Goal: Transaction & Acquisition: Obtain resource

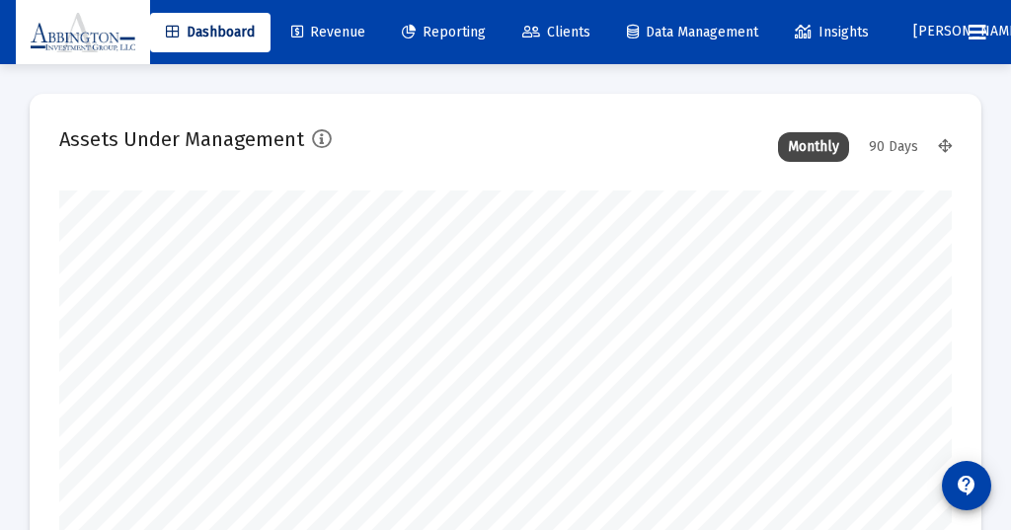
scroll to position [395, 892]
type input "[DATE]"
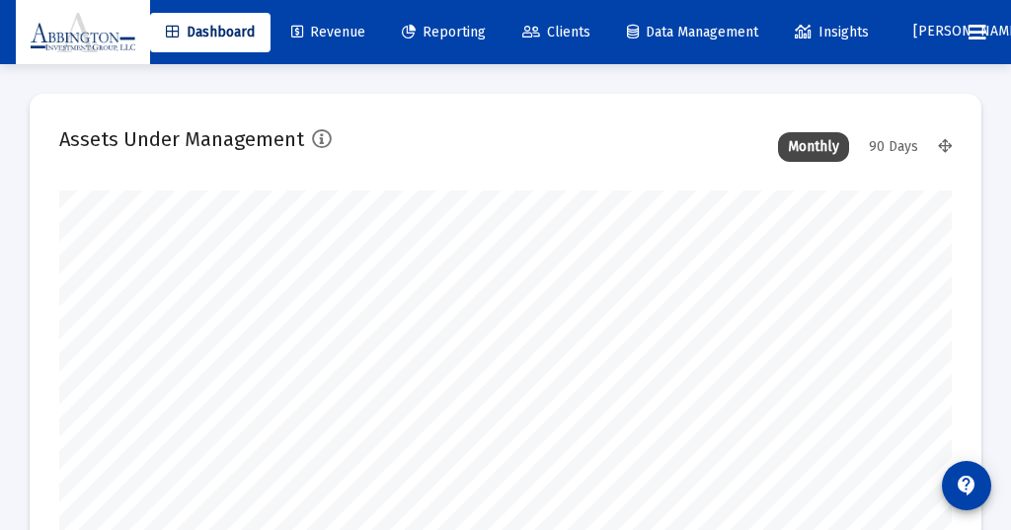
click at [890, 145] on div "90 Days" at bounding box center [893, 147] width 69 height 30
type input "[DATE]"
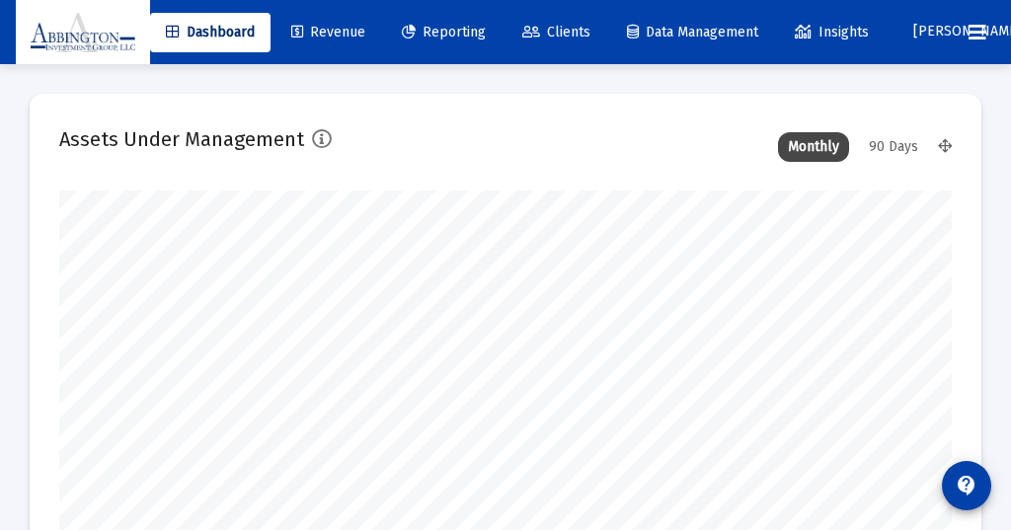
scroll to position [395, 475]
click at [468, 31] on span "Reporting" at bounding box center [444, 32] width 84 height 17
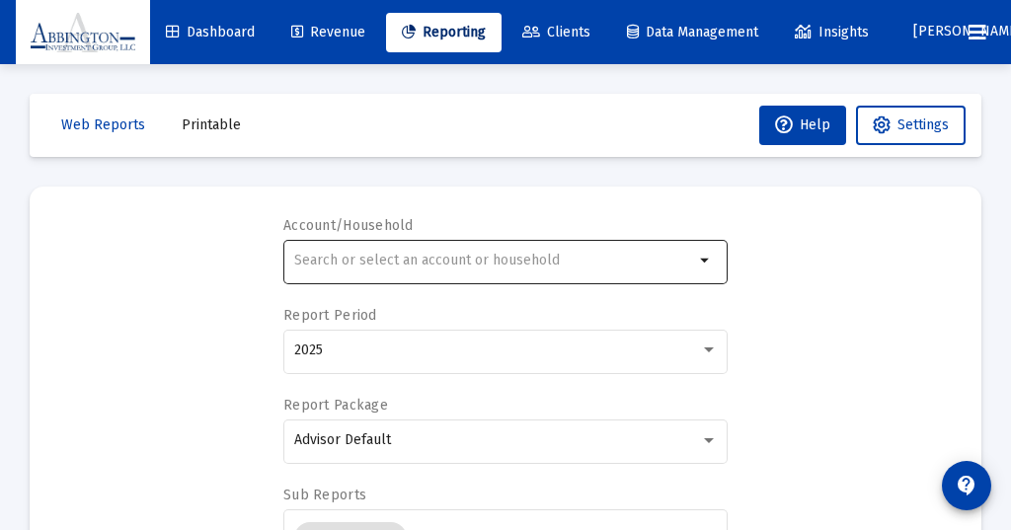
click at [363, 238] on div at bounding box center [494, 260] width 400 height 48
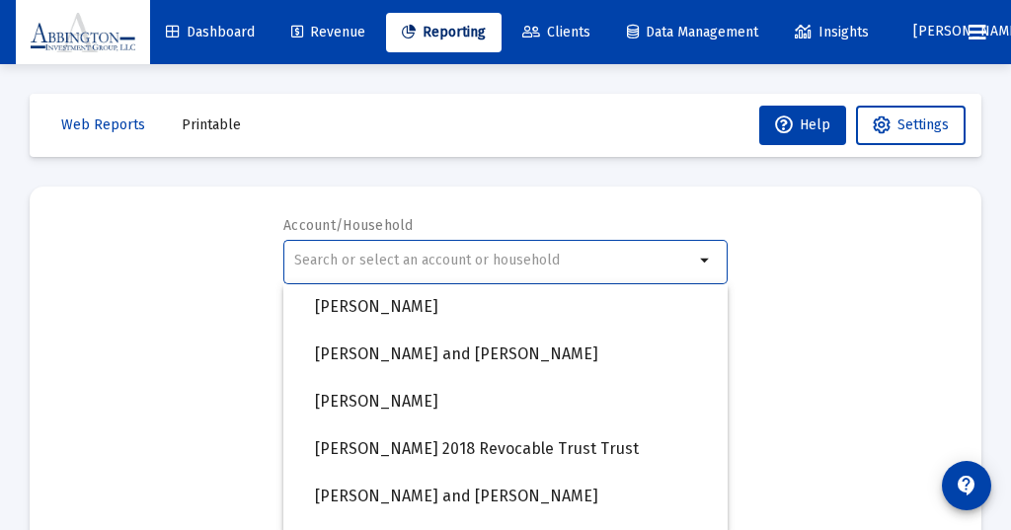
scroll to position [1504, 0]
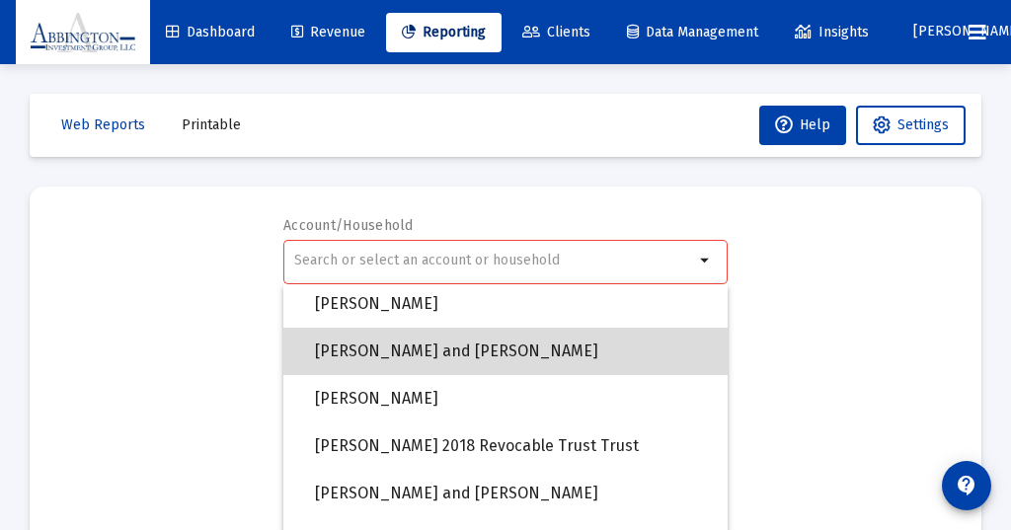
click at [406, 343] on span "[PERSON_NAME] and [PERSON_NAME]" at bounding box center [513, 351] width 397 height 47
type input "[PERSON_NAME] and [PERSON_NAME]"
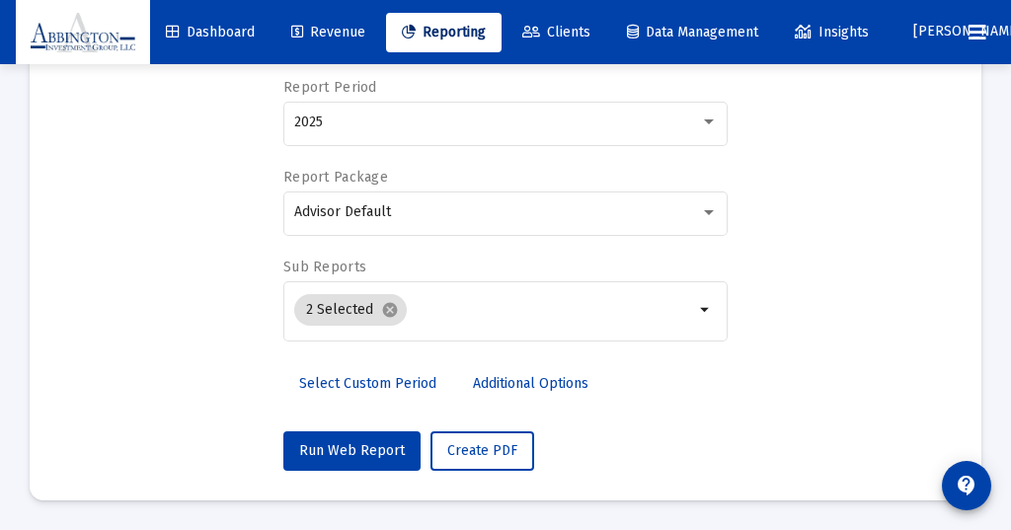
scroll to position [228, 0]
click at [350, 444] on span "Run Web Report" at bounding box center [352, 450] width 106 height 17
click at [469, 446] on span "Push to PDF" at bounding box center [485, 450] width 77 height 17
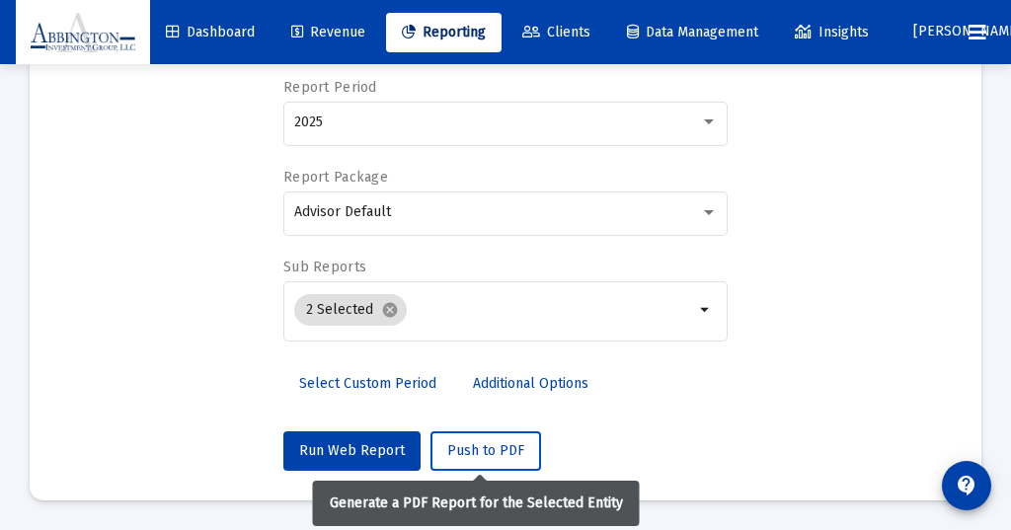
click at [474, 450] on span "Push to PDF" at bounding box center [485, 450] width 77 height 17
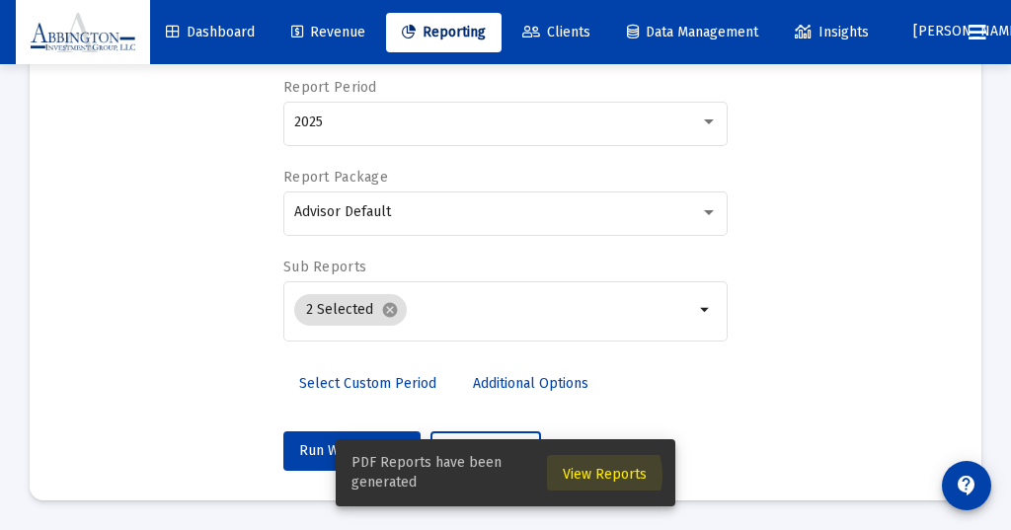
click at [596, 475] on span "View Reports" at bounding box center [605, 474] width 84 height 17
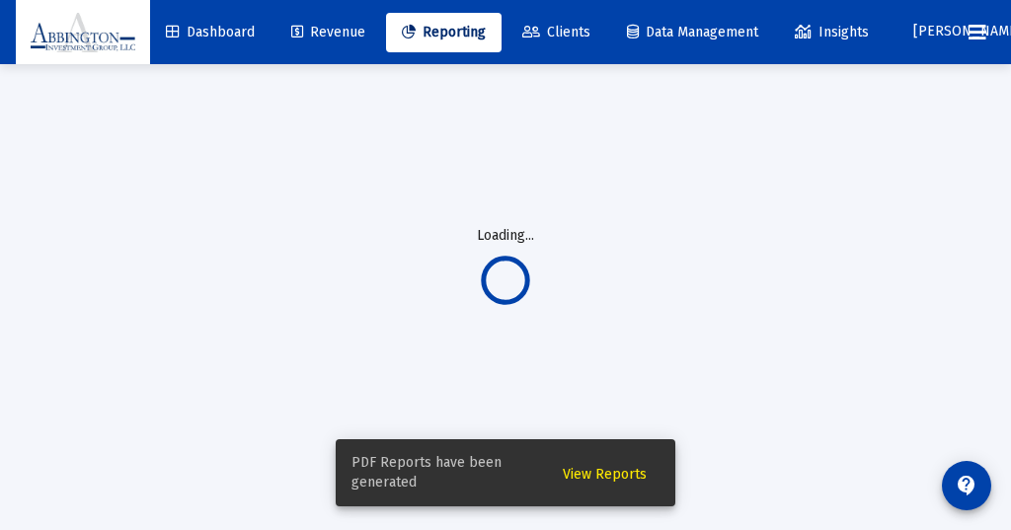
scroll to position [64, 0]
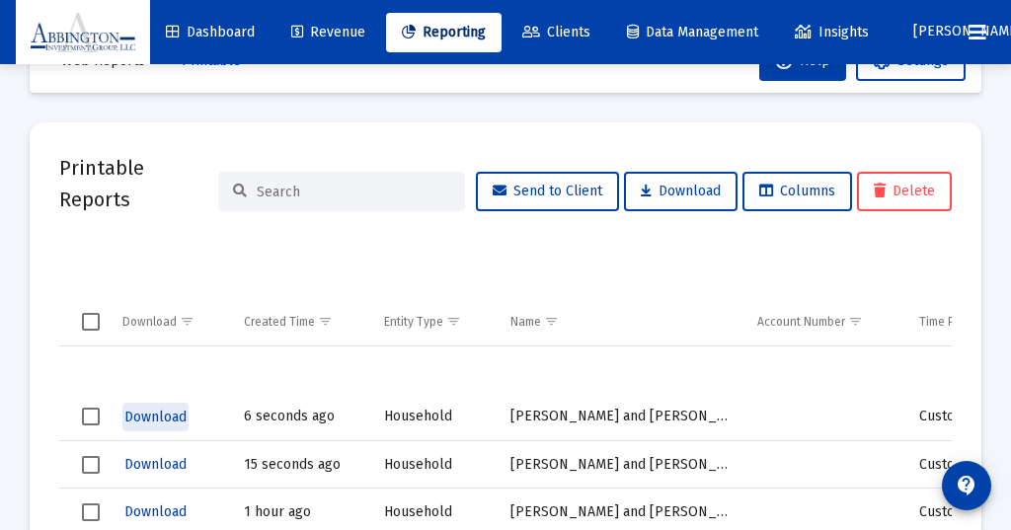
click at [158, 417] on span "Download" at bounding box center [155, 417] width 62 height 17
click at [158, 416] on span "Download" at bounding box center [155, 417] width 62 height 17
click at [457, 30] on span "Reporting" at bounding box center [444, 32] width 84 height 17
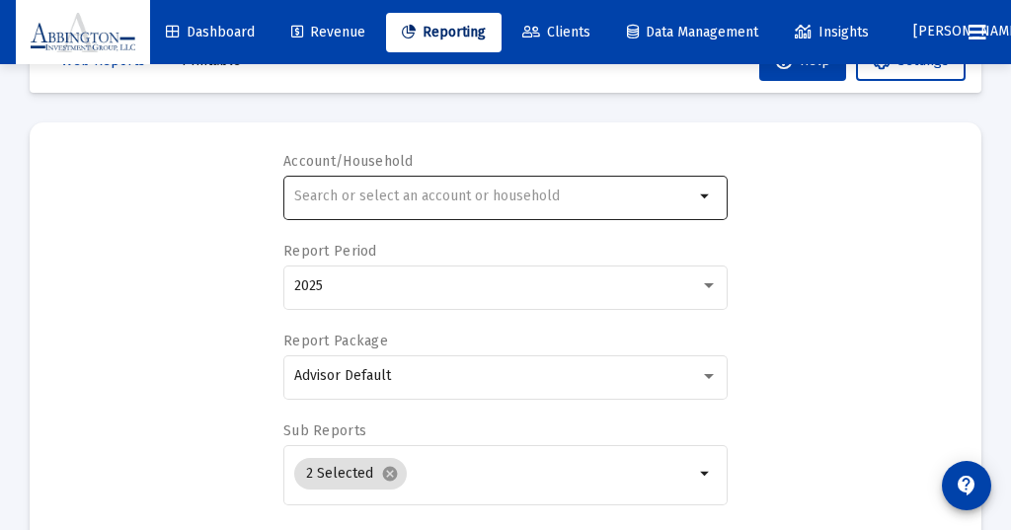
click at [312, 191] on input "text" at bounding box center [494, 197] width 400 height 16
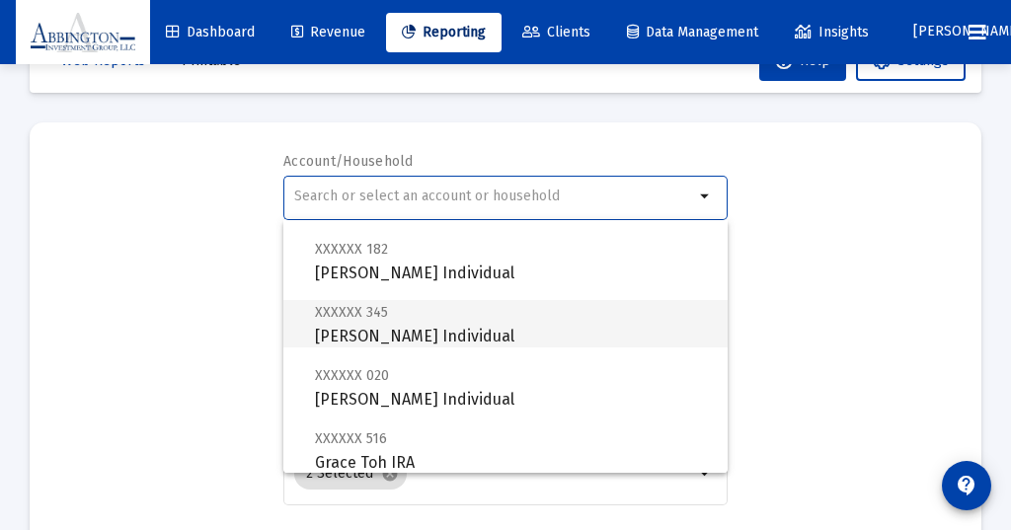
scroll to position [160, 0]
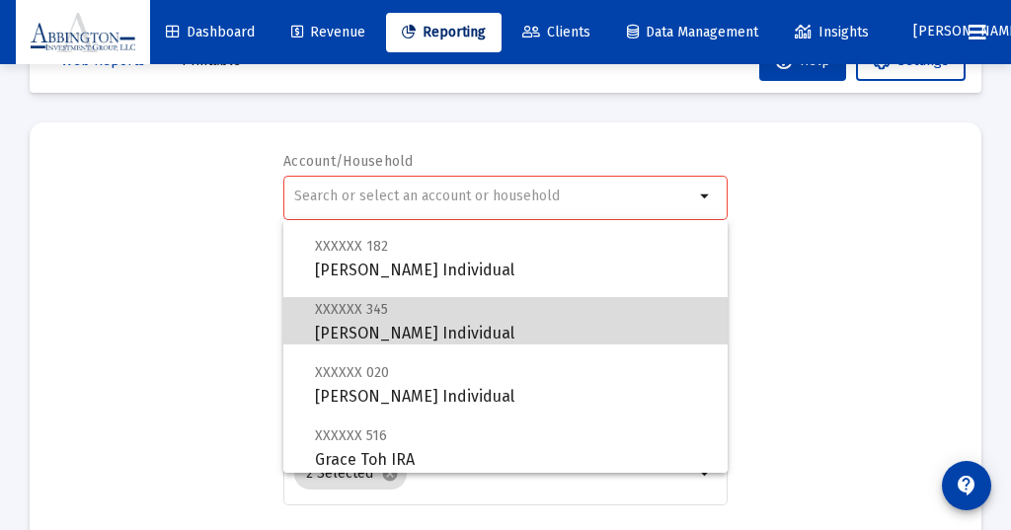
click at [385, 325] on span "XXXXXX 345 [PERSON_NAME] Individual" at bounding box center [513, 321] width 397 height 48
type input "[PERSON_NAME] Individual"
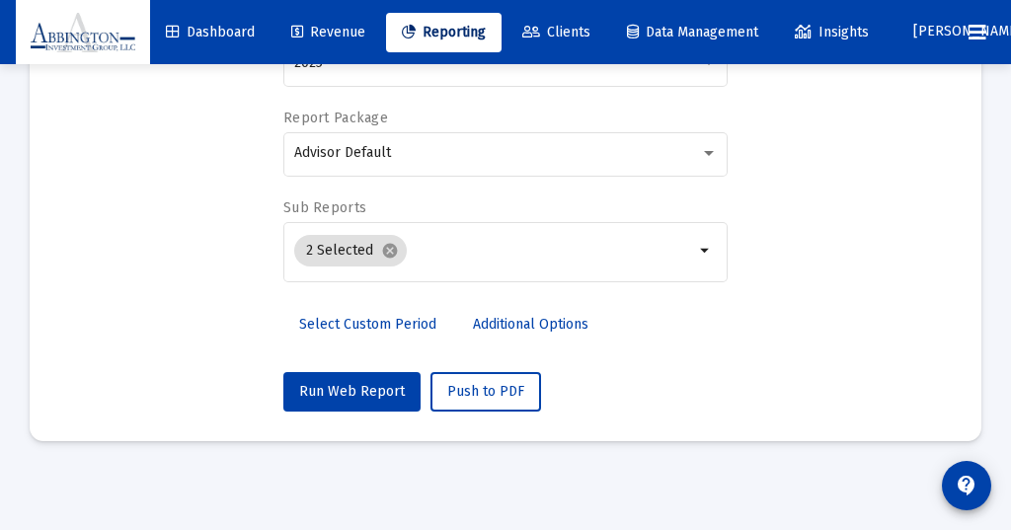
scroll to position [287, 0]
click at [346, 392] on span "Run Web Report" at bounding box center [352, 391] width 106 height 17
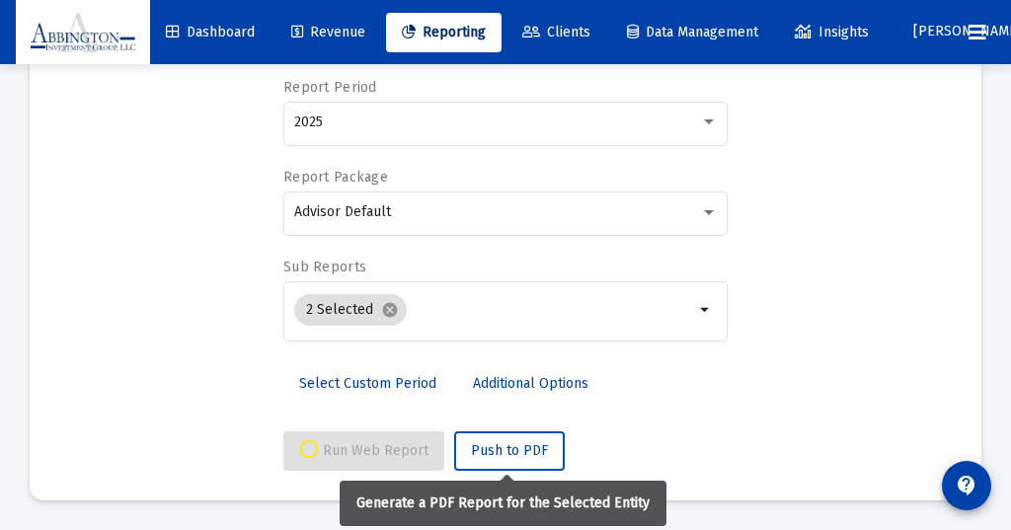
click at [498, 450] on span "Push to PDF" at bounding box center [509, 450] width 77 height 17
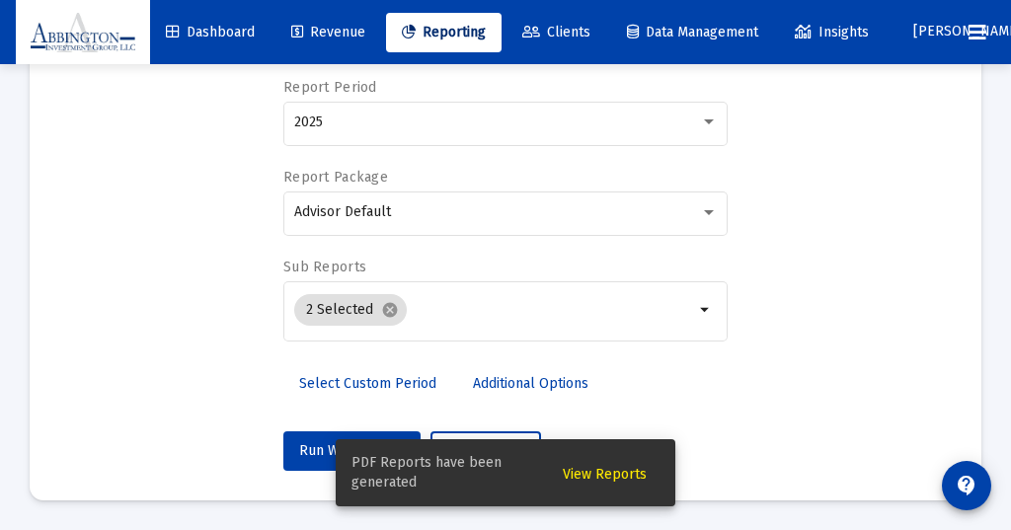
click at [598, 477] on span "View Reports" at bounding box center [605, 474] width 84 height 17
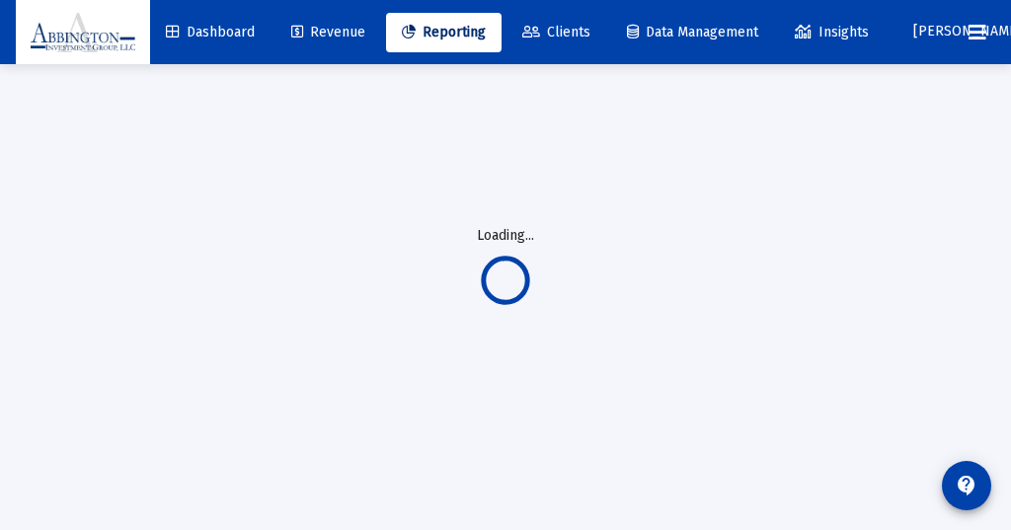
scroll to position [64, 0]
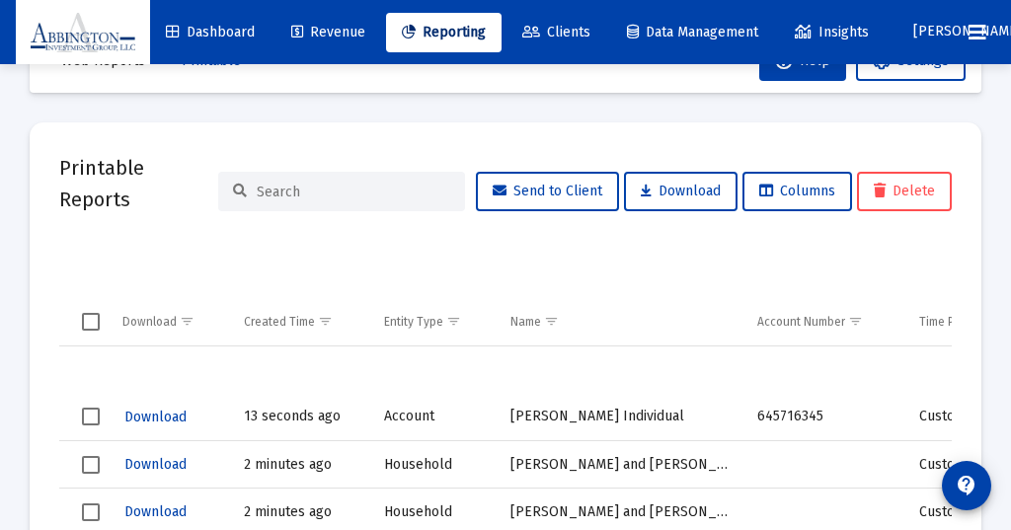
click at [156, 419] on span "Download" at bounding box center [155, 417] width 62 height 17
